Goal: Information Seeking & Learning: Learn about a topic

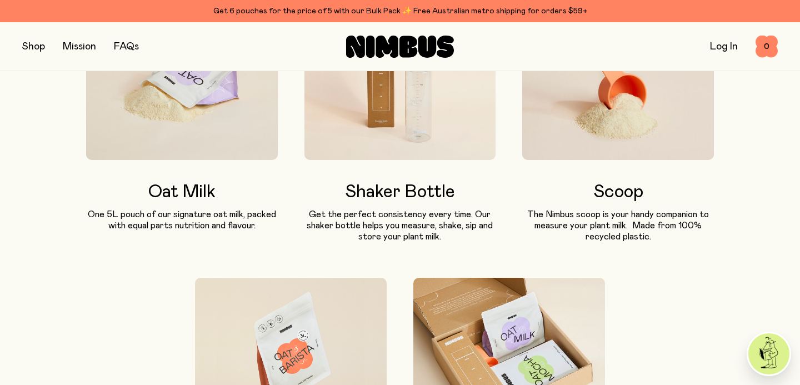
scroll to position [723, 0]
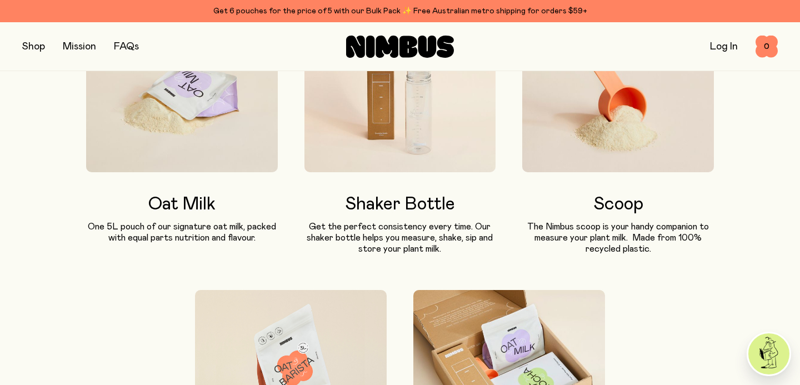
click at [209, 114] on img at bounding box center [182, 95] width 192 height 153
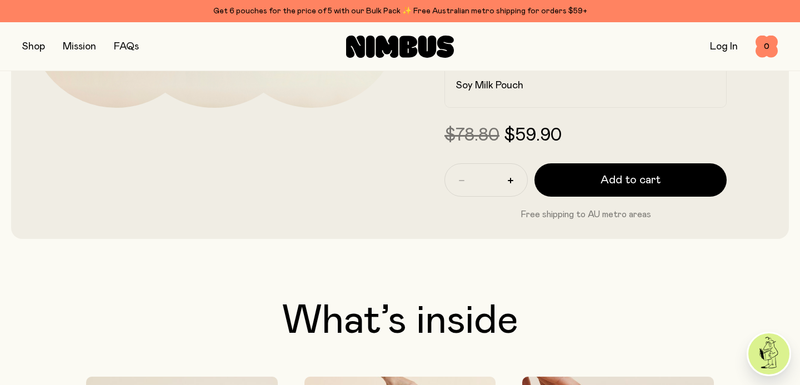
scroll to position [0, 0]
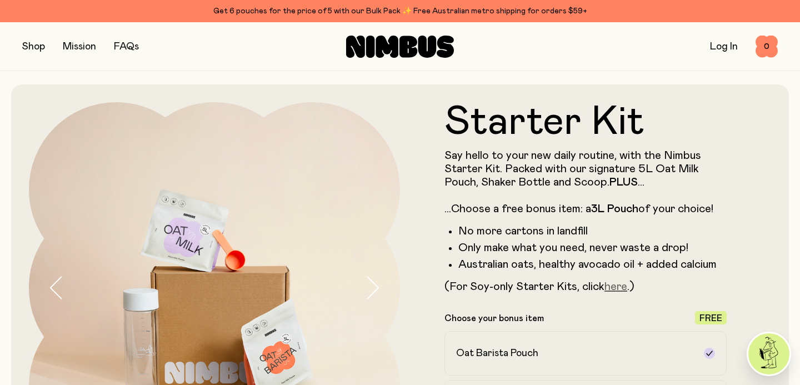
click at [620, 287] on link "here" at bounding box center [615, 286] width 23 height 11
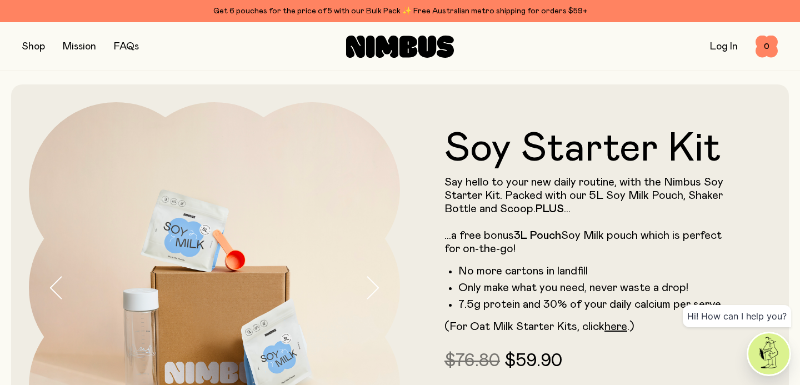
click at [34, 42] on button "button" at bounding box center [33, 47] width 23 height 16
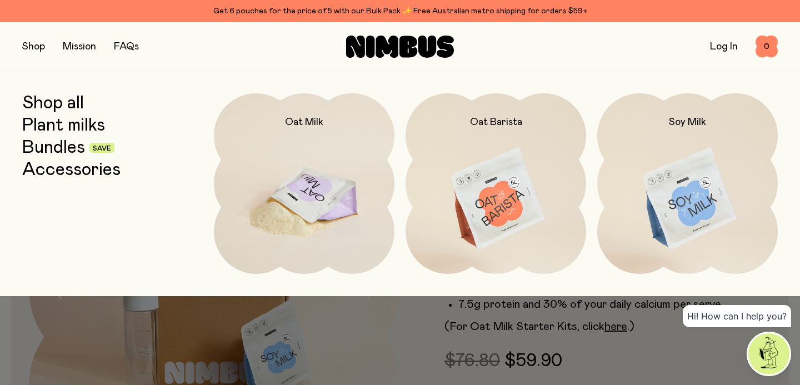
click at [296, 196] on img at bounding box center [304, 199] width 181 height 212
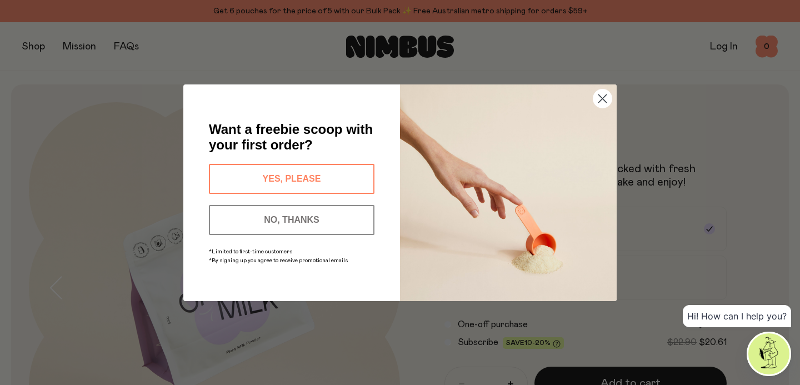
click at [279, 218] on button "NO, THANKS" at bounding box center [292, 220] width 166 height 30
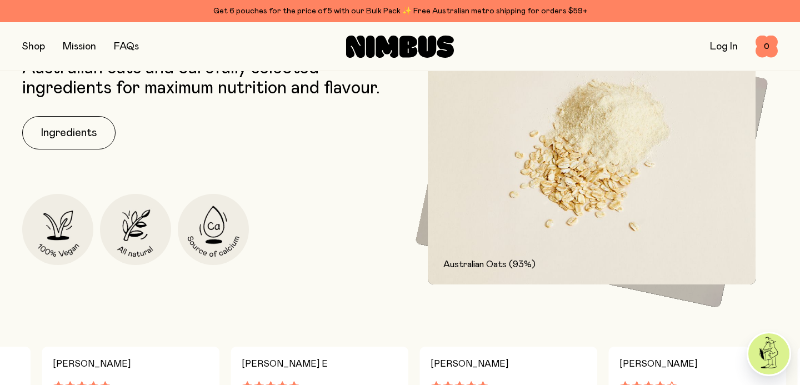
scroll to position [513, 0]
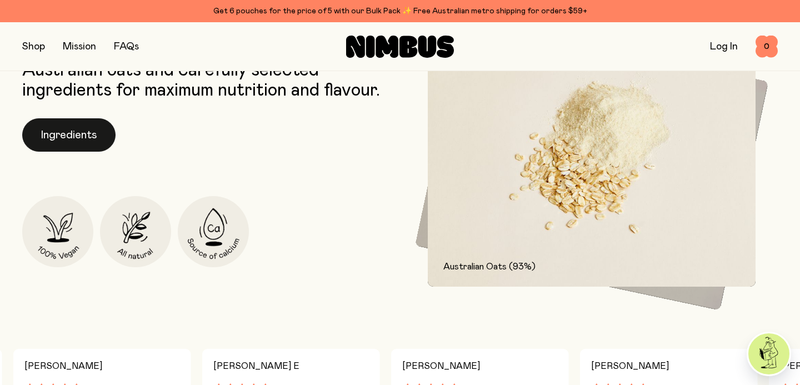
click at [91, 129] on button "Ingredients" at bounding box center [68, 134] width 93 height 33
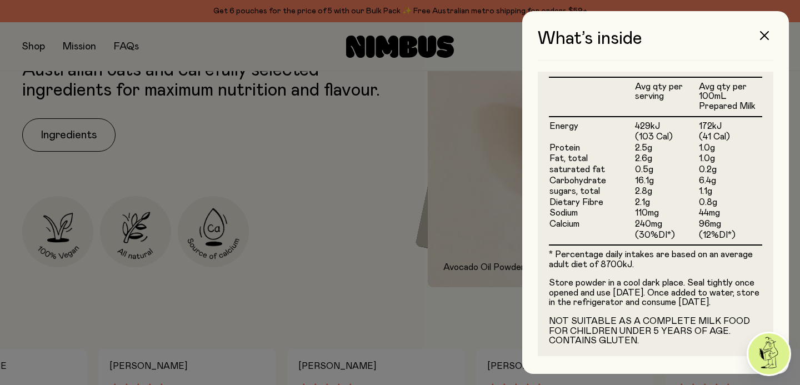
scroll to position [344, 0]
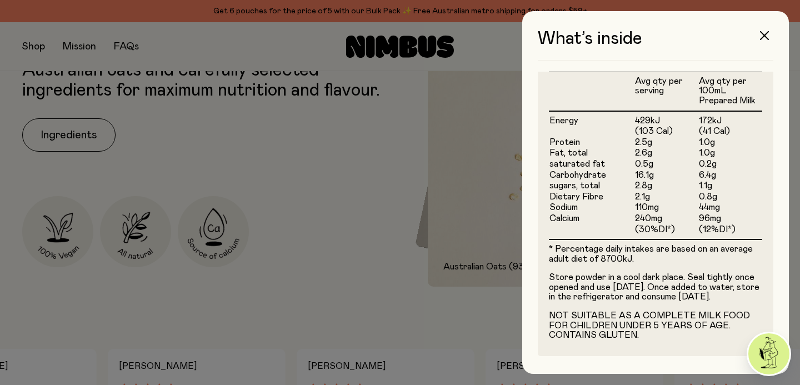
click at [395, 187] on div at bounding box center [400, 192] width 800 height 385
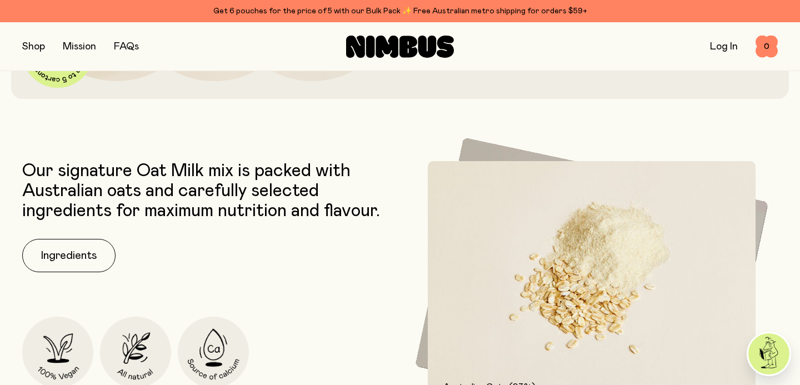
scroll to position [0, 0]
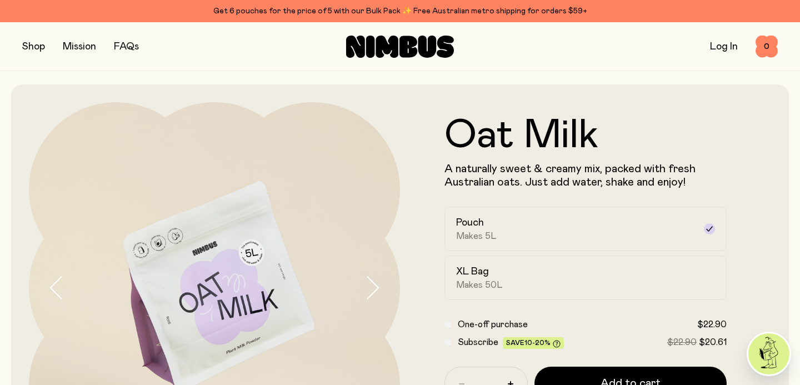
click at [41, 46] on button "button" at bounding box center [33, 47] width 23 height 16
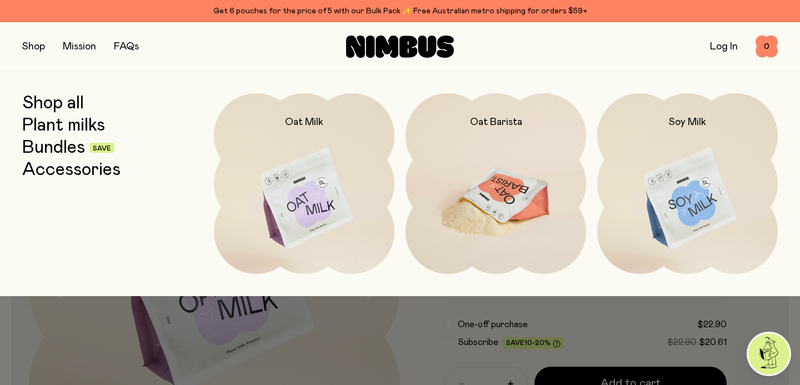
click at [493, 199] on img at bounding box center [496, 199] width 181 height 212
